Goal: Answer question/provide support: Share knowledge or assist other users

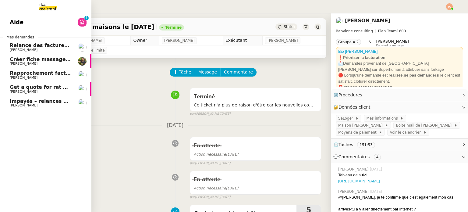
click at [23, 25] on link "Aide 0 1 2 3 4 5 6 7 8 9" at bounding box center [45, 22] width 91 height 14
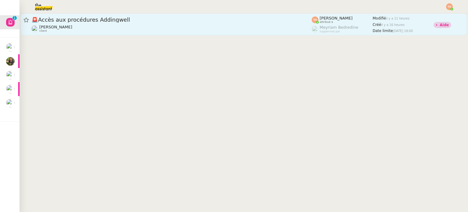
click at [172, 35] on link "🚨 Accès aux procédures Addingwell [PERSON_NAME] client [PERSON_NAME] attribué à…" at bounding box center [244, 24] width 446 height 22
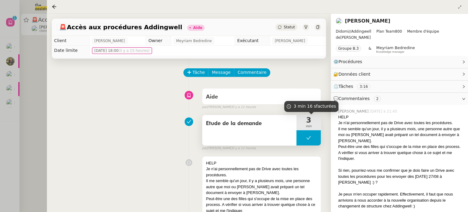
scroll to position [30, 0]
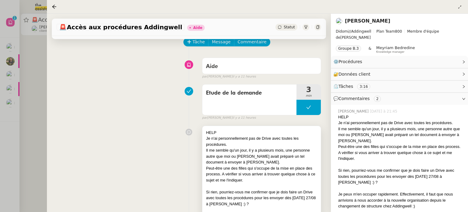
click at [271, 165] on div "Il me semble qu'un jour, il y a plusieurs mois, une personne autre que moi ou […" at bounding box center [261, 156] width 111 height 18
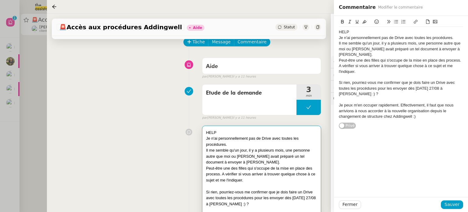
click at [366, 66] on div "Peut-être une des filles qui s'occupe de la mise en place des process. A vérifi…" at bounding box center [401, 66] width 124 height 17
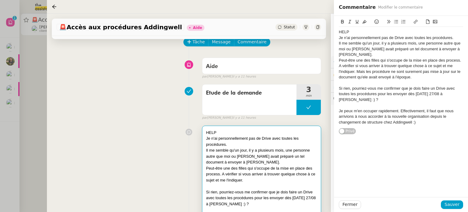
click at [366, 73] on div "Peut-être une des filles qui s'occupe de la mise en place des process. A vérifi…" at bounding box center [401, 69] width 124 height 23
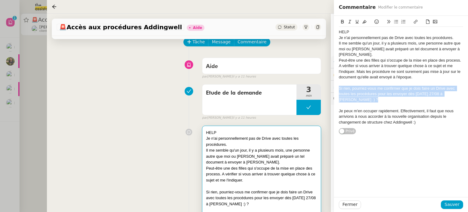
drag, startPoint x: 365, startPoint y: 95, endPoint x: 337, endPoint y: 85, distance: 29.6
click at [337, 85] on div "HELP Je n'ai personnellement pas de Drive avec toutes les procédures. Il me sem…" at bounding box center [401, 75] width 134 height 119
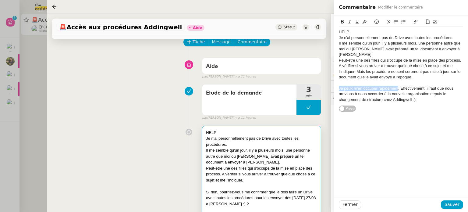
drag, startPoint x: 399, startPoint y: 83, endPoint x: 338, endPoint y: 82, distance: 60.9
click at [338, 82] on div "HELP Je n'ai personnellement pas de Drive avec toutes les procédures. Il me sem…" at bounding box center [401, 64] width 134 height 96
drag, startPoint x: 421, startPoint y: 96, endPoint x: 413, endPoint y: 83, distance: 15.0
click at [413, 86] on div "Sinon je peux m'en charger [DATE] :). Effectivement, il faut que nous arrivions…" at bounding box center [401, 94] width 124 height 17
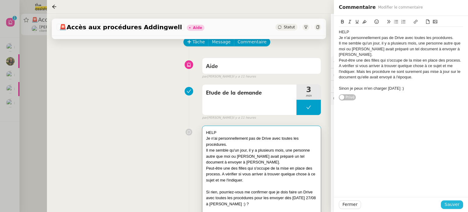
click at [455, 201] on span "Sauver" at bounding box center [452, 204] width 15 height 7
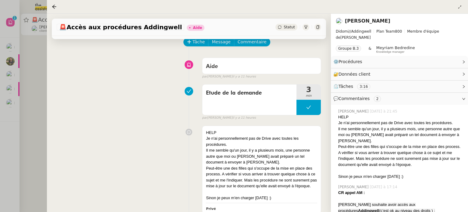
click at [13, 98] on div at bounding box center [234, 106] width 468 height 212
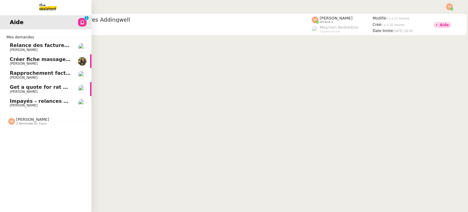
click at [30, 95] on link "Get a quote for rat protection [PERSON_NAME]" at bounding box center [45, 89] width 91 height 14
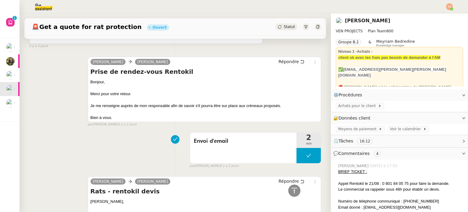
scroll to position [196, 0]
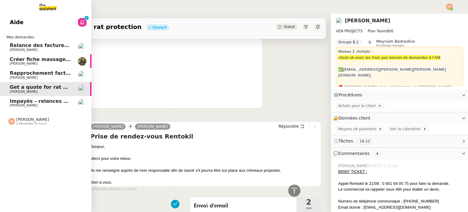
click at [48, 121] on nz-divider "[PERSON_NAME] 2 demandes en cours" at bounding box center [47, 121] width 91 height 8
click at [47, 11] on img at bounding box center [42, 6] width 47 height 13
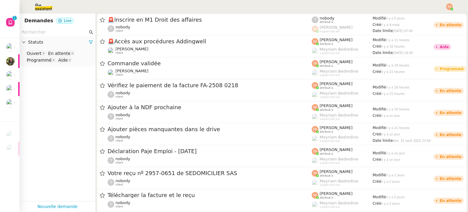
click at [68, 30] on input "text" at bounding box center [55, 32] width 66 height 7
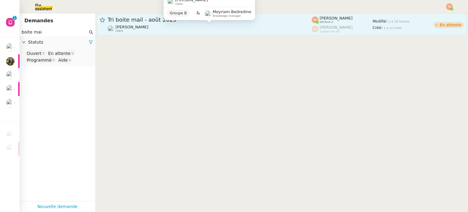
type input "boite mai"
click at [215, 31] on div "[PERSON_NAME] client" at bounding box center [210, 29] width 204 height 8
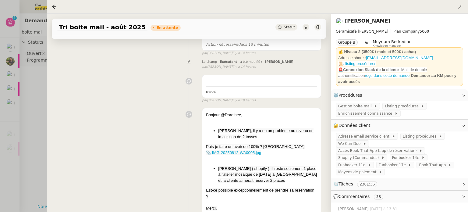
scroll to position [152, 0]
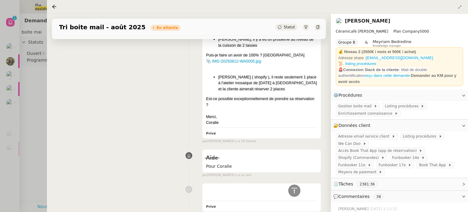
click at [13, 106] on div at bounding box center [234, 106] width 468 height 212
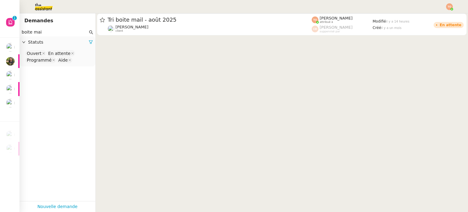
click at [20, 23] on nz-page-header "Demandes" at bounding box center [57, 20] width 76 height 15
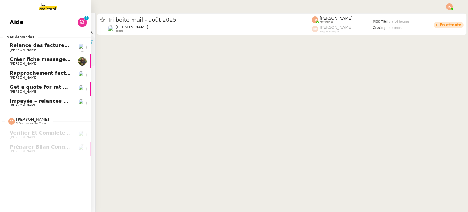
click at [15, 22] on span "Aide" at bounding box center [17, 22] width 14 height 9
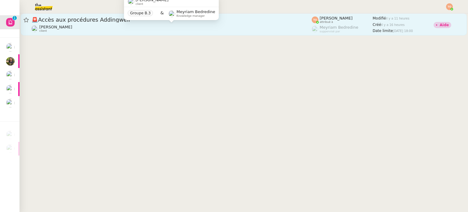
click at [101, 28] on div "[PERSON_NAME] client" at bounding box center [171, 29] width 280 height 8
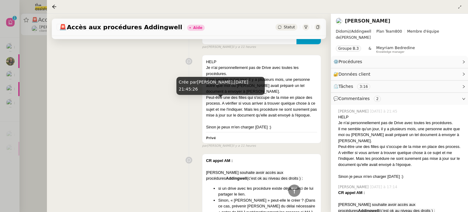
scroll to position [61, 0]
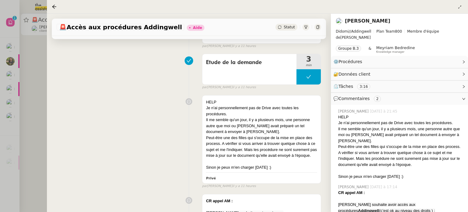
click at [18, 104] on div at bounding box center [234, 106] width 468 height 212
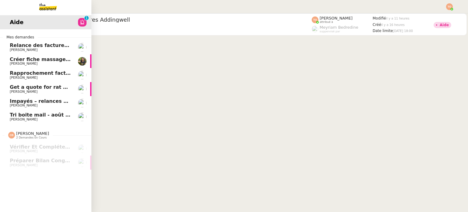
click at [20, 117] on span "[PERSON_NAME]" at bounding box center [24, 119] width 28 height 4
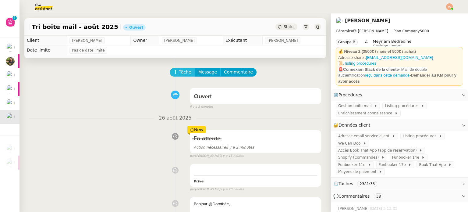
click at [176, 73] on button "Tâche" at bounding box center [182, 72] width 25 height 9
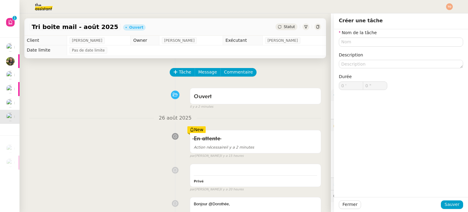
click at [393, 31] on nz-form-item "Nom de la tâche" at bounding box center [401, 37] width 124 height 17
click at [392, 43] on input "text" at bounding box center [401, 41] width 124 height 9
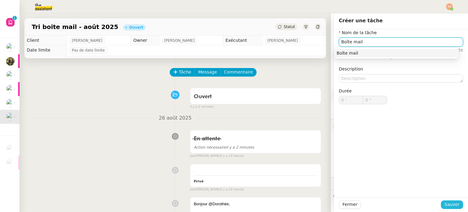
type input "Boîte mail"
click at [445, 206] on span "Sauver" at bounding box center [452, 204] width 15 height 7
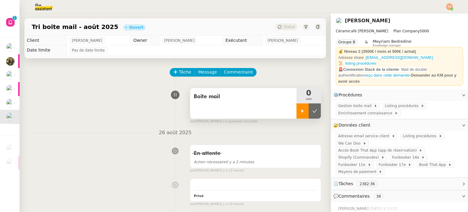
click at [297, 106] on div at bounding box center [302, 110] width 12 height 15
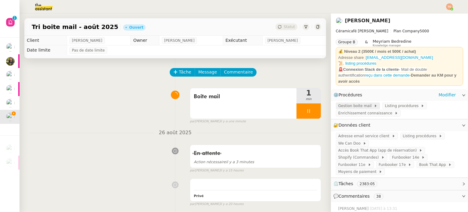
click at [350, 103] on span "Gestion boite mail" at bounding box center [356, 106] width 36 height 6
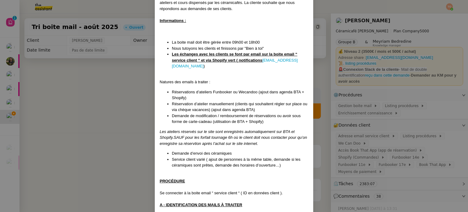
scroll to position [61, 0]
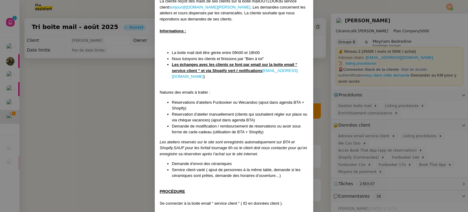
drag, startPoint x: 367, startPoint y: 117, endPoint x: 367, endPoint y: 124, distance: 7.3
click at [367, 117] on nz-modal-container "MAJ le [DATE] Contexte : La cliente possède 4 céramicafés à [GEOGRAPHIC_DATA] e…" at bounding box center [234, 106] width 468 height 212
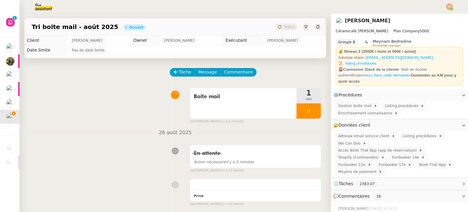
click at [364, 133] on span "Adresse email service client" at bounding box center [365, 136] width 54 height 6
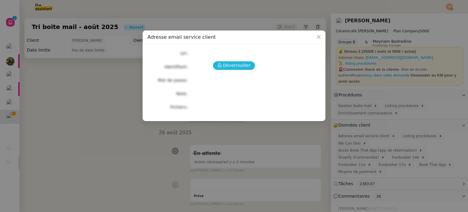
click at [245, 64] on span "Déverrouiller" at bounding box center [237, 65] width 28 height 7
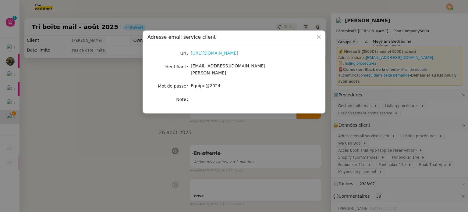
click at [228, 54] on link "[URL][DOMAIN_NAME]" at bounding box center [215, 53] width 48 height 5
click at [221, 55] on link "[URL][DOMAIN_NAME]" at bounding box center [215, 53] width 48 height 5
click at [205, 66] on span "[EMAIL_ADDRESS][DOMAIN_NAME][PERSON_NAME]" at bounding box center [228, 69] width 75 height 12
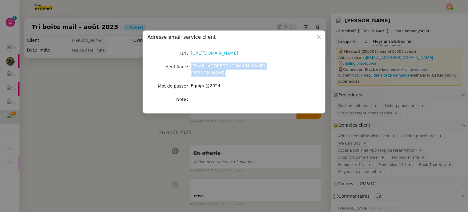
copy span "[EMAIL_ADDRESS][DOMAIN_NAME][PERSON_NAME]"
click at [206, 83] on span "Equipe@2024" at bounding box center [206, 85] width 30 height 5
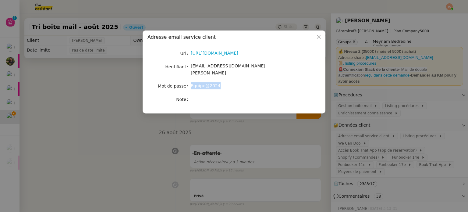
click at [206, 83] on span "Equipe@2024" at bounding box center [206, 85] width 30 height 5
copy span "Equipe@2024"
click at [362, 127] on nz-modal-container "Adresse email service client Url [URL][DOMAIN_NAME] Identifiant [EMAIL_ADDRESS]…" at bounding box center [234, 106] width 468 height 212
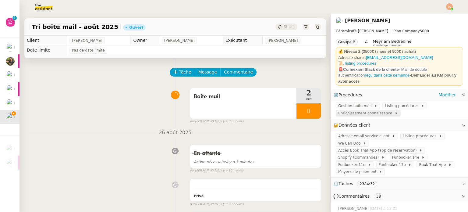
click at [392, 111] on span at bounding box center [393, 113] width 2 height 4
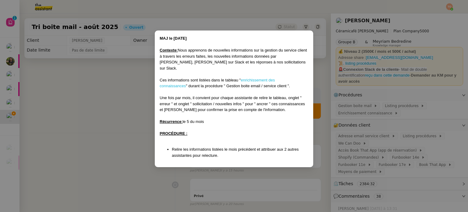
click at [251, 78] on link "enrichissement des connaissances" at bounding box center [217, 83] width 115 height 11
click at [394, 100] on nz-modal-container "MAJ le [DATE] Contexte : Nous apprenons de nouvelles informations sur la gestio…" at bounding box center [234, 106] width 468 height 212
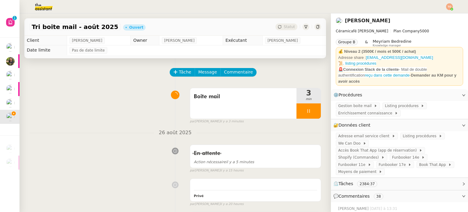
click at [402, 103] on span "Listing procédures" at bounding box center [403, 106] width 36 height 6
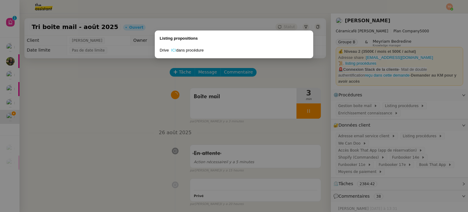
click at [172, 50] on link "ICI" at bounding box center [173, 50] width 5 height 5
